Goal: Task Accomplishment & Management: Use online tool/utility

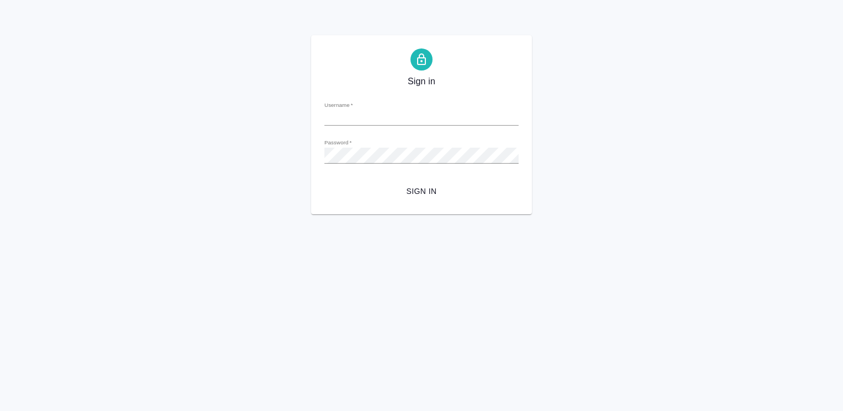
type input "[EMAIL_ADDRESS][DOMAIN_NAME]"
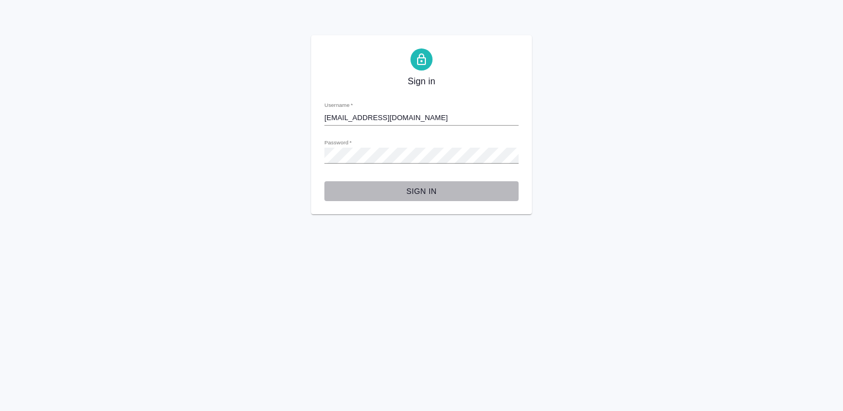
click at [417, 191] on span "Sign in" at bounding box center [421, 192] width 176 height 14
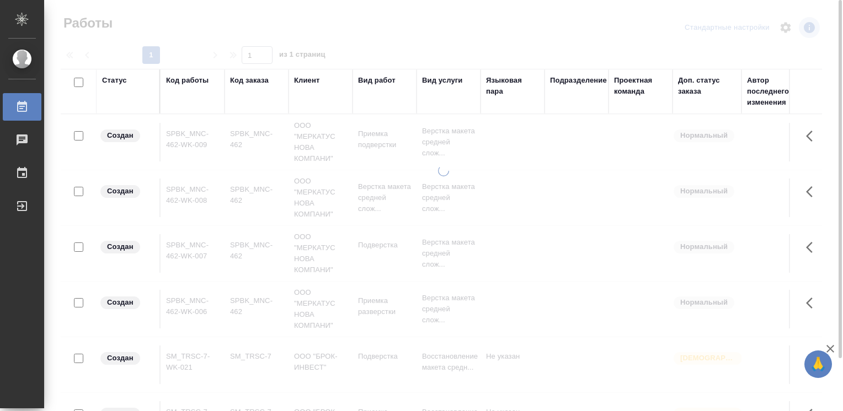
click at [185, 83] on div "Код работы" at bounding box center [187, 80] width 42 height 11
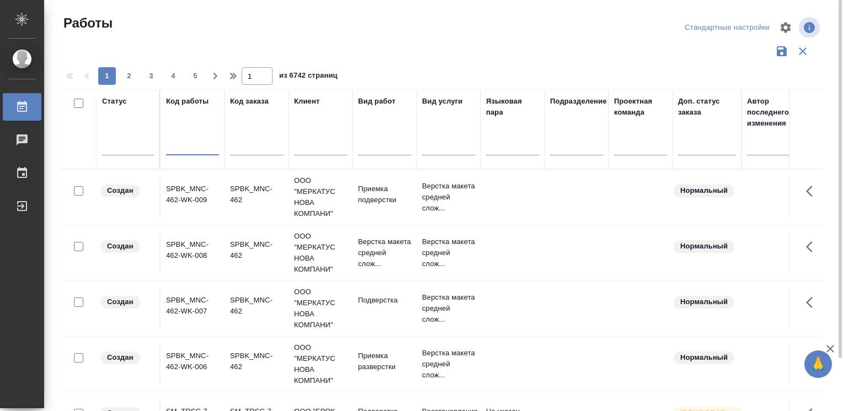
paste input "S_BUH-378"
type input "S_BUH-378"
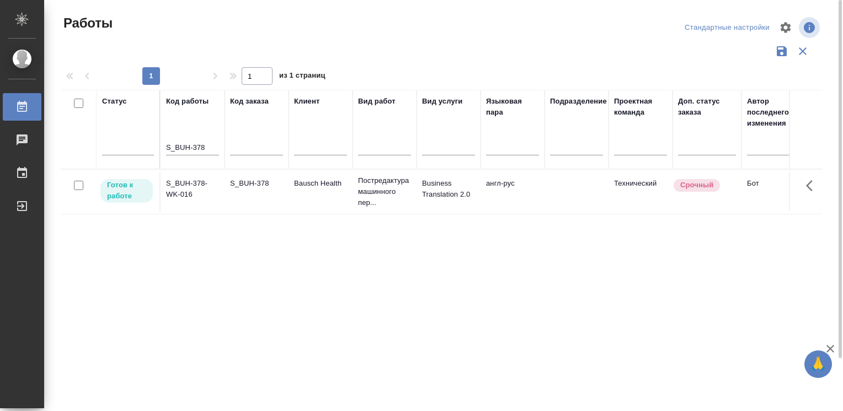
click at [181, 183] on td "S_BUH-378-WK-016" at bounding box center [193, 192] width 64 height 39
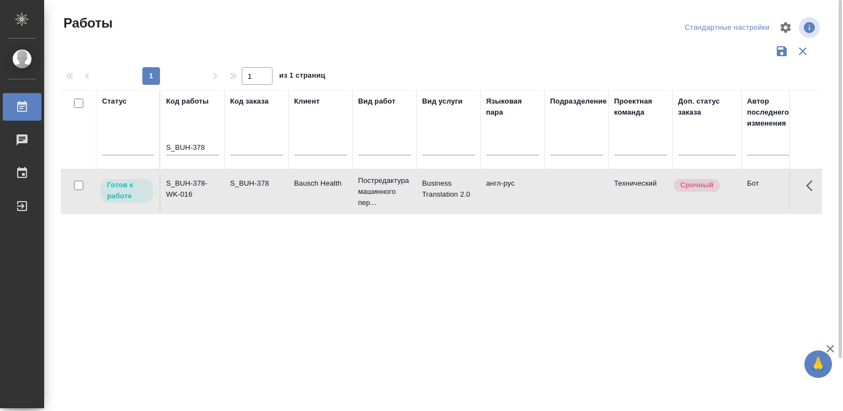
click at [181, 183] on td "S_BUH-378-WK-016" at bounding box center [193, 192] width 64 height 39
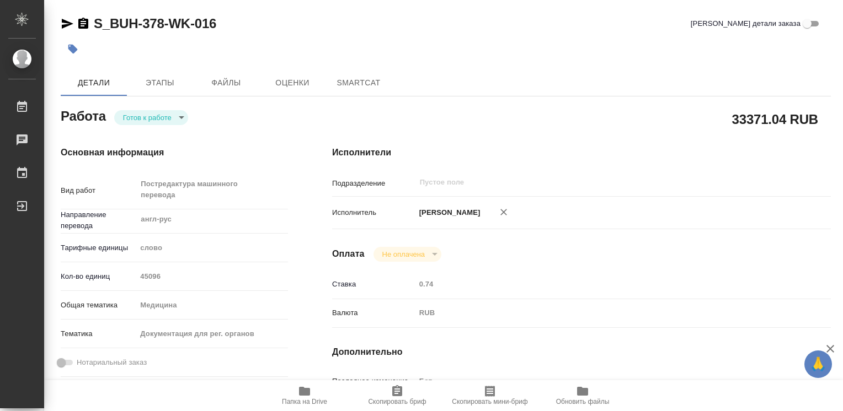
type textarea "x"
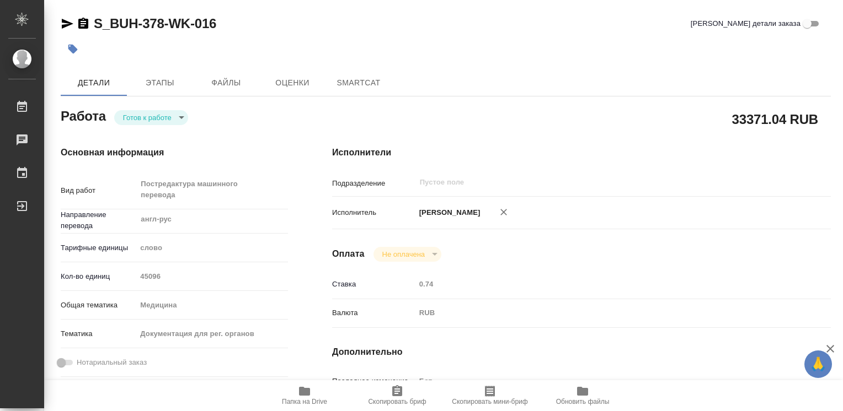
type textarea "x"
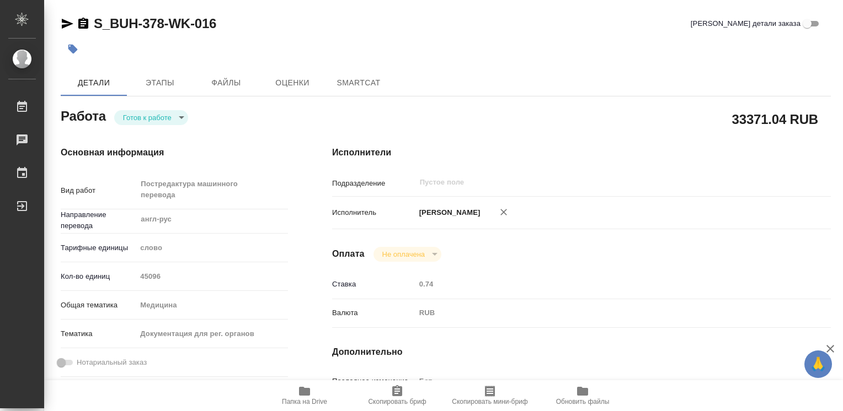
type textarea "x"
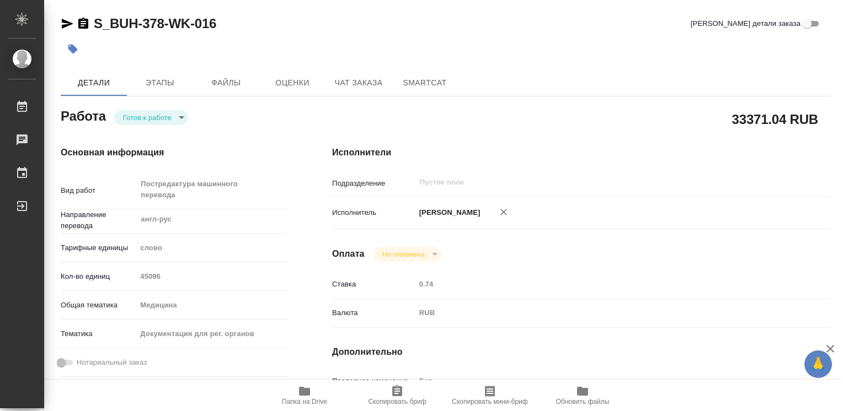
type textarea "x"
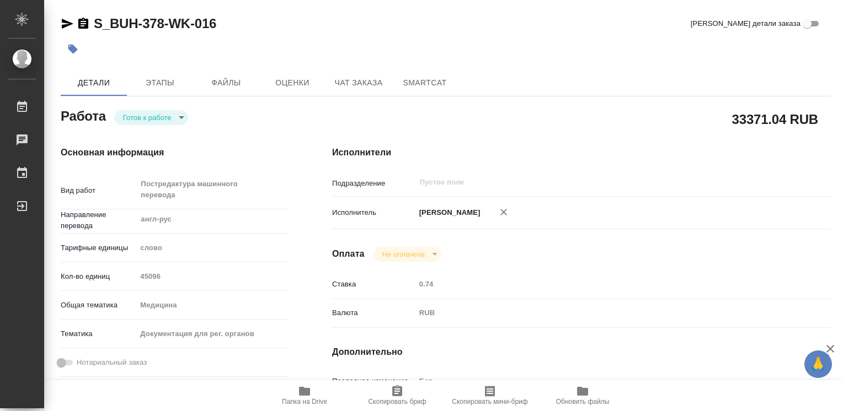
type textarea "x"
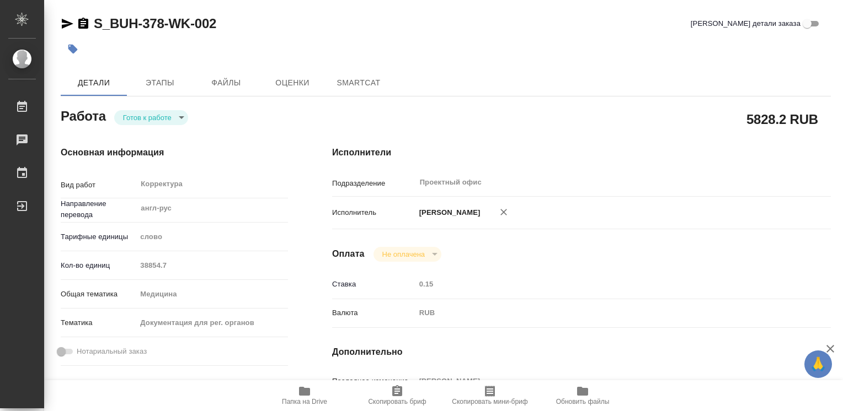
type textarea "x"
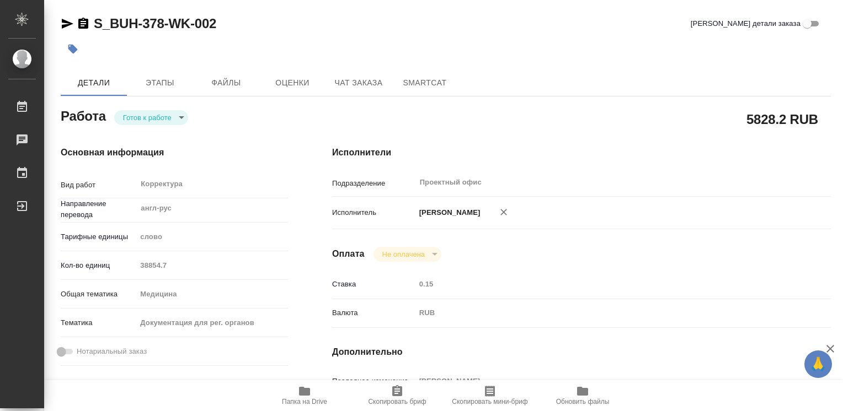
type textarea "x"
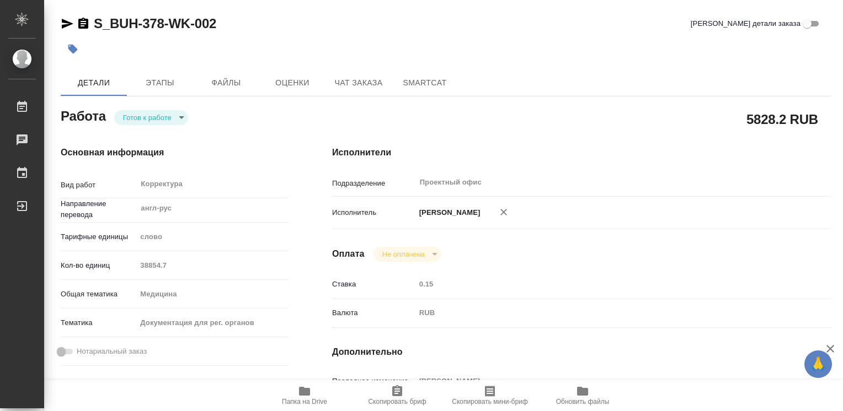
type textarea "x"
